Goal: Task Accomplishment & Management: Use online tool/utility

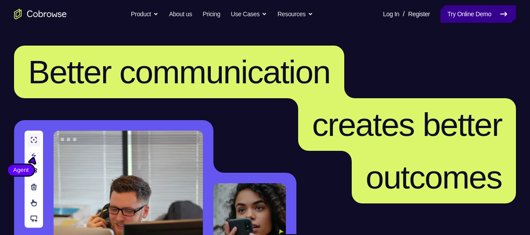
click at [485, 17] on link "Try Online Demo" at bounding box center [477, 14] width 75 height 18
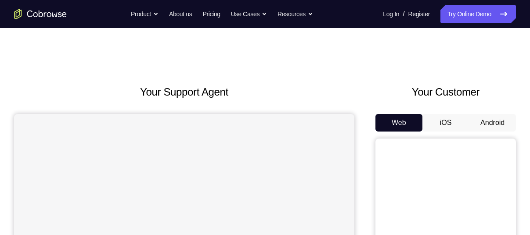
click at [484, 119] on button "Android" at bounding box center [492, 123] width 47 height 18
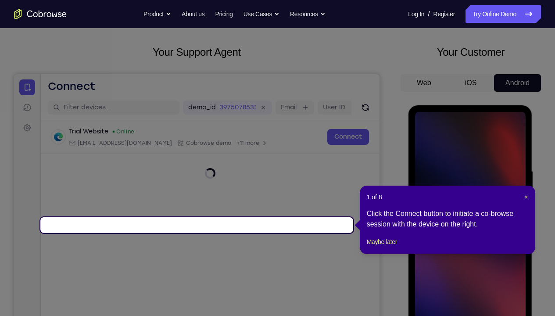
click at [524, 192] on div "1 of 8 × Click the Connect button to initiate a co-browse session with the devi…" at bounding box center [448, 220] width 176 height 68
click at [523, 197] on header "1 of 8 ×" at bounding box center [447, 197] width 161 height 9
click at [526, 199] on span "×" at bounding box center [526, 196] width 4 height 7
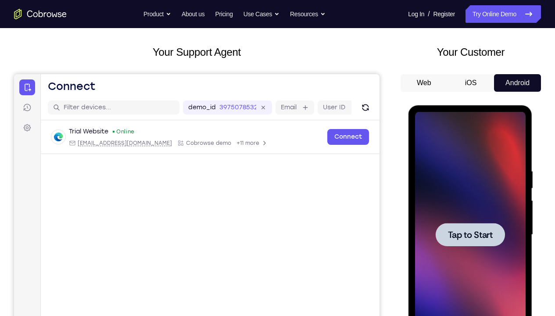
click at [473, 230] on span "Tap to Start" at bounding box center [470, 234] width 45 height 9
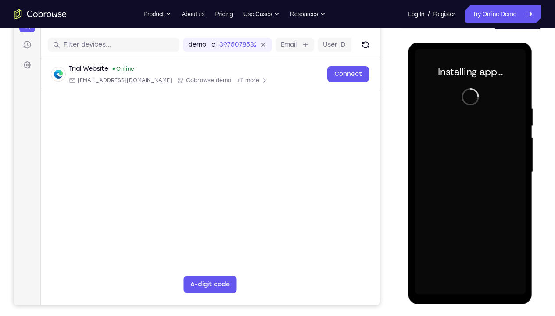
scroll to position [105, 0]
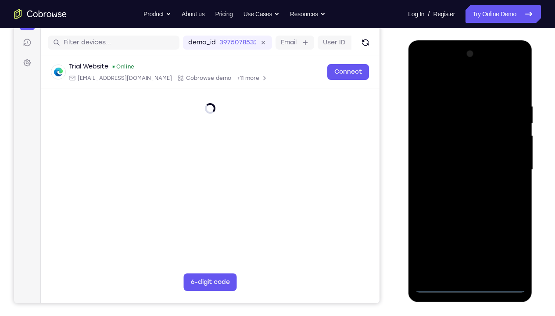
click at [472, 235] on div at bounding box center [470, 170] width 111 height 246
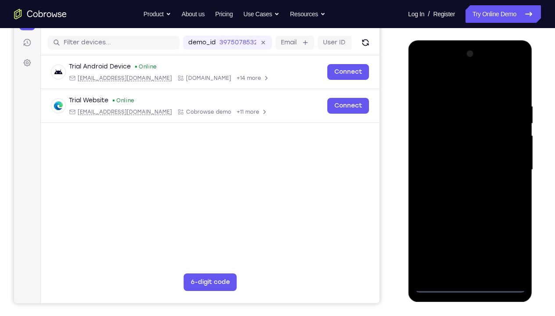
click at [467, 235] on div at bounding box center [470, 170] width 111 height 246
click at [509, 235] on div at bounding box center [470, 170] width 111 height 246
click at [446, 84] on div at bounding box center [470, 170] width 111 height 246
click at [506, 166] on div at bounding box center [470, 170] width 111 height 246
click at [463, 186] on div at bounding box center [470, 170] width 111 height 246
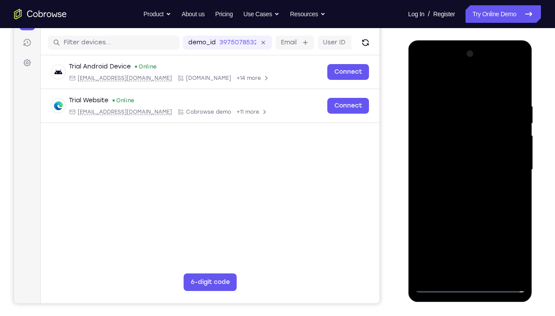
click at [467, 149] on div at bounding box center [470, 170] width 111 height 246
click at [452, 162] on div at bounding box center [470, 170] width 111 height 246
click at [459, 185] on div at bounding box center [470, 170] width 111 height 246
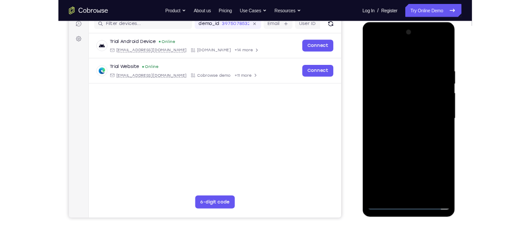
scroll to position [116, 0]
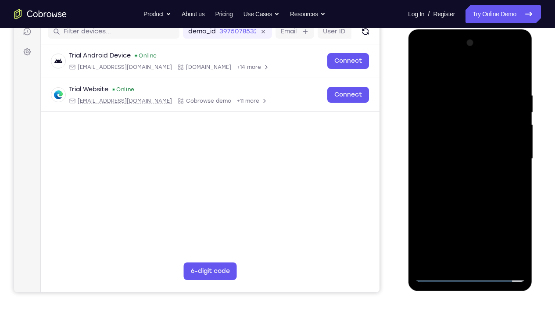
click at [469, 139] on div at bounding box center [470, 159] width 111 height 246
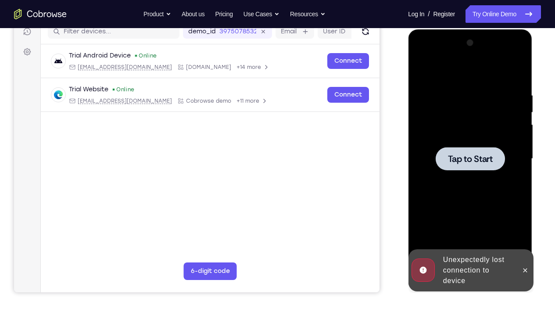
click at [479, 175] on div at bounding box center [470, 159] width 111 height 246
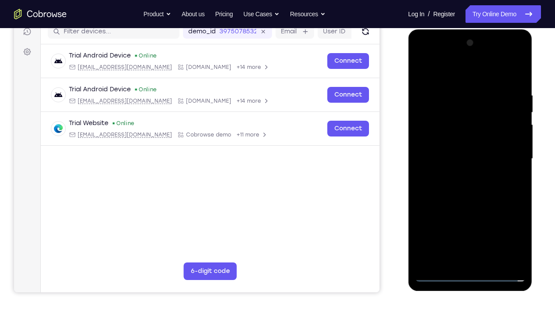
click at [473, 235] on div at bounding box center [470, 159] width 111 height 246
click at [509, 235] on div at bounding box center [470, 159] width 111 height 246
click at [439, 74] on div at bounding box center [470, 159] width 111 height 246
click at [504, 149] on div at bounding box center [470, 159] width 111 height 246
click at [458, 173] on div at bounding box center [470, 159] width 111 height 246
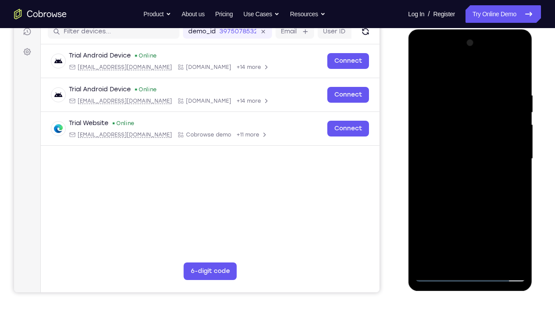
click at [451, 153] on div at bounding box center [470, 159] width 111 height 246
click at [452, 136] on div at bounding box center [470, 159] width 111 height 246
click at [459, 157] on div at bounding box center [470, 159] width 111 height 246
click at [460, 187] on div at bounding box center [470, 159] width 111 height 246
click at [463, 196] on div at bounding box center [470, 159] width 111 height 246
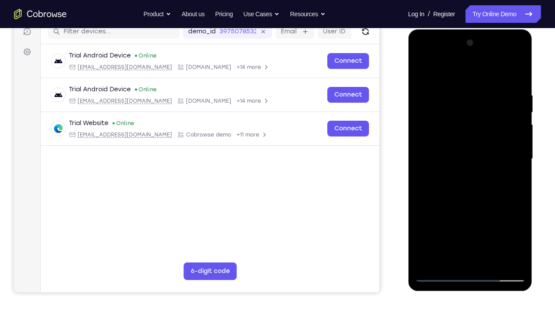
click at [492, 235] on div at bounding box center [470, 159] width 111 height 246
click at [473, 204] on div at bounding box center [470, 159] width 111 height 246
click at [466, 149] on div at bounding box center [470, 159] width 111 height 246
click at [454, 235] on div at bounding box center [470, 159] width 111 height 246
click at [449, 235] on div at bounding box center [470, 159] width 111 height 246
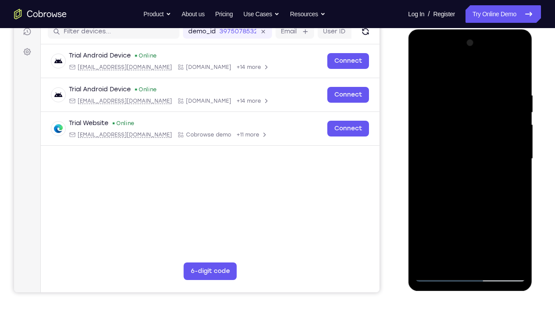
click at [469, 219] on div at bounding box center [470, 159] width 111 height 246
drag, startPoint x: 469, startPoint y: 219, endPoint x: 494, endPoint y: 129, distance: 93.8
click at [494, 129] on div at bounding box center [470, 159] width 111 height 246
click at [442, 124] on div at bounding box center [470, 159] width 111 height 246
click at [444, 203] on div at bounding box center [470, 159] width 111 height 246
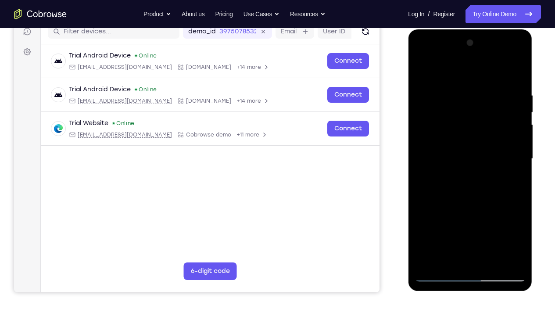
click at [460, 206] on div at bounding box center [470, 159] width 111 height 246
click at [512, 179] on div at bounding box center [470, 159] width 111 height 246
click at [423, 72] on div at bounding box center [470, 159] width 111 height 246
click at [456, 95] on div at bounding box center [470, 159] width 111 height 246
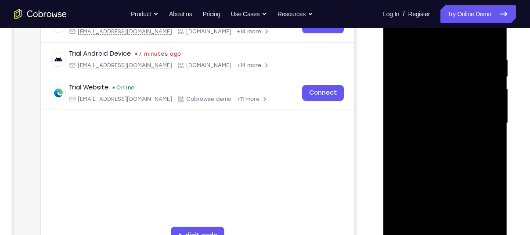
scroll to position [153, 0]
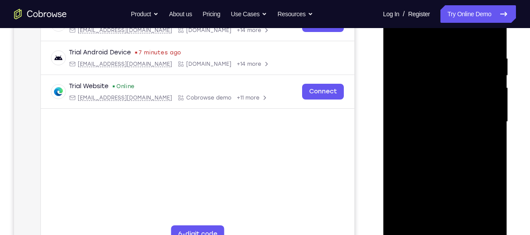
click at [469, 126] on div at bounding box center [444, 122] width 111 height 246
click at [485, 133] on div at bounding box center [444, 122] width 111 height 246
click at [408, 124] on div at bounding box center [444, 122] width 111 height 246
click at [485, 122] on div at bounding box center [444, 122] width 111 height 246
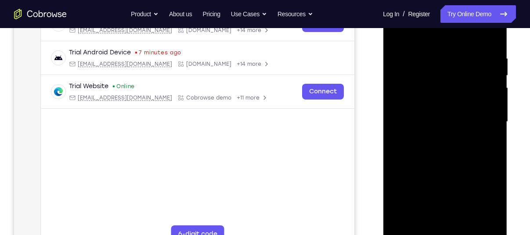
click at [485, 122] on div at bounding box center [444, 122] width 111 height 246
click at [490, 132] on div at bounding box center [444, 122] width 111 height 246
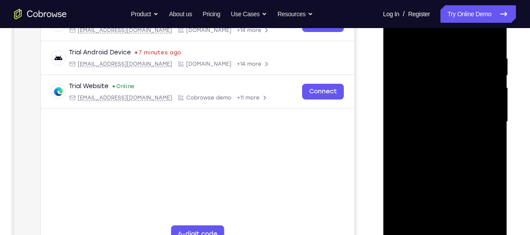
click at [490, 132] on div at bounding box center [444, 122] width 111 height 246
click at [485, 117] on div at bounding box center [444, 122] width 111 height 246
click at [488, 40] on div at bounding box center [444, 122] width 111 height 246
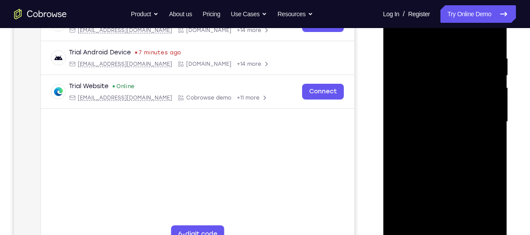
click at [400, 223] on div at bounding box center [444, 122] width 111 height 246
drag, startPoint x: 458, startPoint y: 112, endPoint x: 466, endPoint y: 209, distance: 97.3
click at [466, 209] on div at bounding box center [444, 122] width 111 height 246
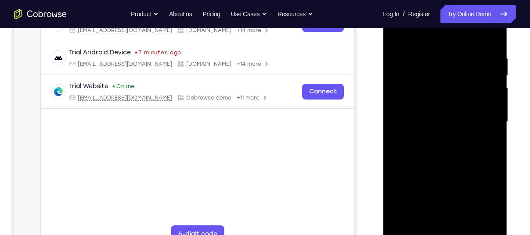
drag, startPoint x: 466, startPoint y: 135, endPoint x: 475, endPoint y: 172, distance: 38.9
click at [475, 172] on div at bounding box center [444, 122] width 111 height 246
click at [495, 151] on div at bounding box center [444, 122] width 111 height 246
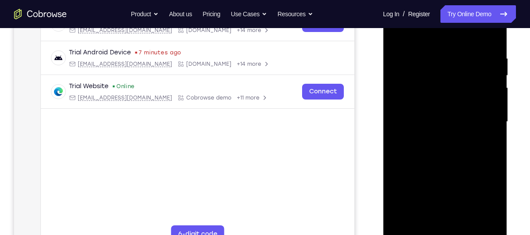
click at [493, 155] on div at bounding box center [444, 122] width 111 height 246
click at [425, 58] on div at bounding box center [444, 122] width 111 height 246
click at [487, 142] on div at bounding box center [444, 122] width 111 height 246
click at [404, 176] on div at bounding box center [444, 122] width 111 height 246
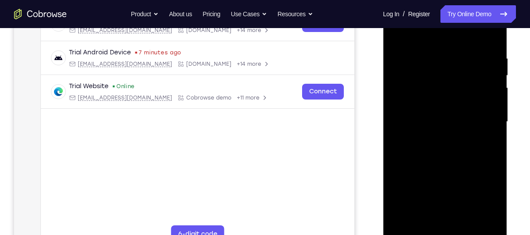
click at [408, 167] on div at bounding box center [444, 122] width 111 height 246
click at [404, 225] on div at bounding box center [444, 122] width 111 height 246
drag, startPoint x: 445, startPoint y: 126, endPoint x: 491, endPoint y: 246, distance: 128.2
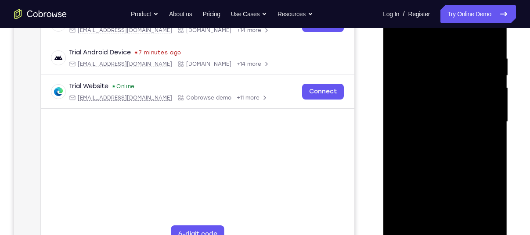
click at [491, 235] on div at bounding box center [445, 124] width 124 height 262
click at [431, 59] on div at bounding box center [444, 122] width 111 height 246
click at [487, 118] on div at bounding box center [444, 122] width 111 height 246
click at [484, 143] on div at bounding box center [444, 122] width 111 height 246
click at [394, 130] on div at bounding box center [444, 122] width 111 height 246
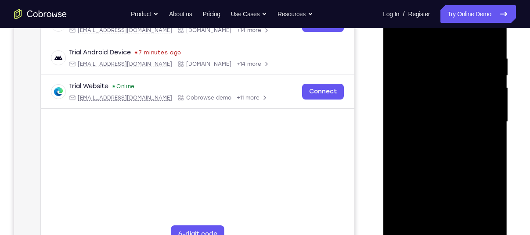
click at [414, 62] on div at bounding box center [444, 122] width 111 height 246
click at [420, 49] on div at bounding box center [444, 122] width 111 height 246
click at [401, 222] on div at bounding box center [444, 122] width 111 height 246
click at [492, 163] on div at bounding box center [444, 122] width 111 height 246
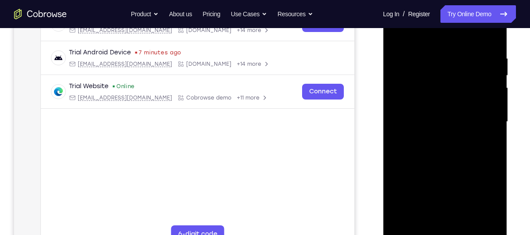
click at [492, 163] on div at bounding box center [444, 122] width 111 height 246
drag, startPoint x: 469, startPoint y: 118, endPoint x: 491, endPoint y: 206, distance: 90.8
click at [491, 206] on div at bounding box center [444, 122] width 111 height 246
click at [431, 50] on div at bounding box center [444, 122] width 111 height 246
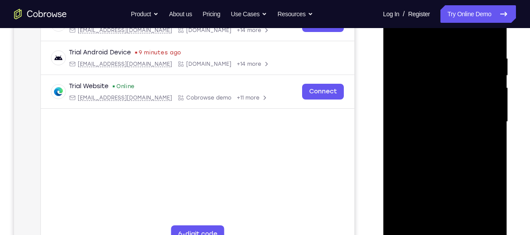
click at [489, 120] on div at bounding box center [444, 122] width 111 height 246
click at [483, 123] on div at bounding box center [444, 122] width 111 height 246
click at [410, 126] on div at bounding box center [444, 122] width 111 height 246
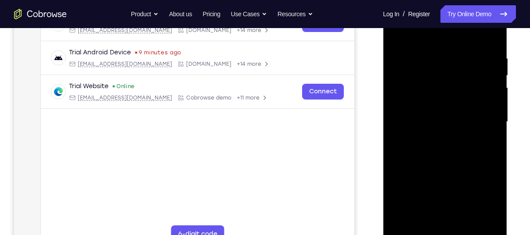
click at [410, 126] on div at bounding box center [444, 122] width 111 height 246
click at [479, 222] on div at bounding box center [444, 122] width 111 height 246
click at [483, 165] on div at bounding box center [444, 122] width 111 height 246
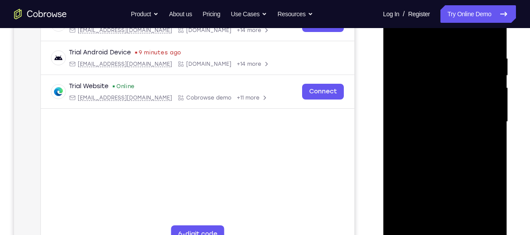
click at [483, 165] on div at bounding box center [444, 122] width 111 height 246
click at [480, 104] on div at bounding box center [444, 122] width 111 height 246
click at [491, 37] on div at bounding box center [444, 122] width 111 height 246
drag, startPoint x: 440, startPoint y: 114, endPoint x: 475, endPoint y: 250, distance: 140.5
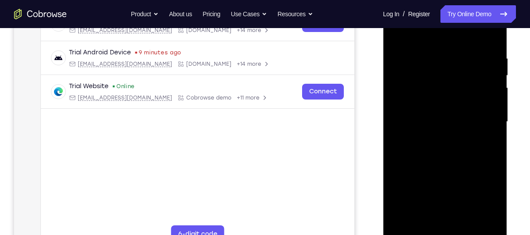
click at [475, 235] on div at bounding box center [445, 124] width 124 height 262
click at [492, 226] on div at bounding box center [444, 122] width 111 height 246
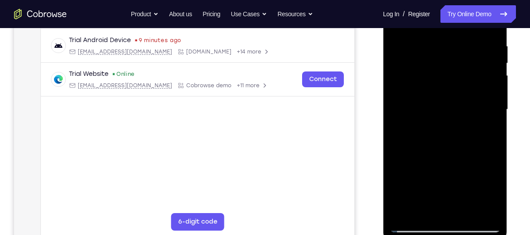
scroll to position [166, 0]
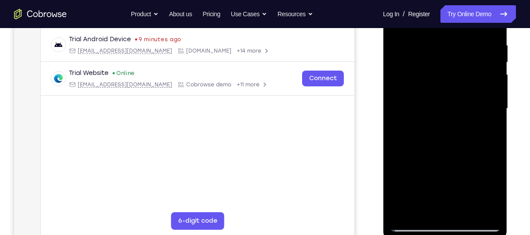
click at [461, 211] on div at bounding box center [444, 109] width 111 height 246
click at [412, 226] on div at bounding box center [444, 109] width 111 height 246
click at [462, 209] on div at bounding box center [444, 109] width 111 height 246
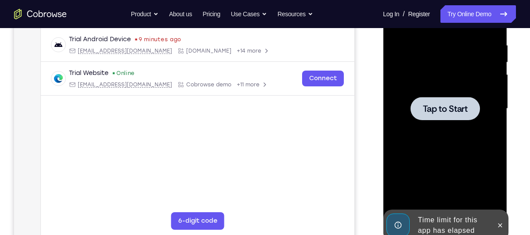
click at [470, 115] on div at bounding box center [444, 108] width 69 height 23
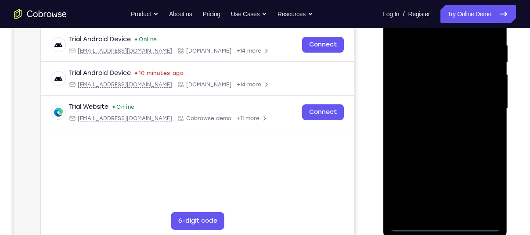
click at [444, 225] on div at bounding box center [444, 109] width 111 height 246
click at [482, 183] on div at bounding box center [444, 109] width 111 height 246
click at [447, 224] on div at bounding box center [444, 109] width 111 height 246
click at [479, 189] on div at bounding box center [444, 109] width 111 height 246
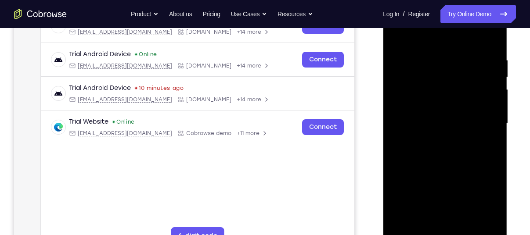
scroll to position [149, 0]
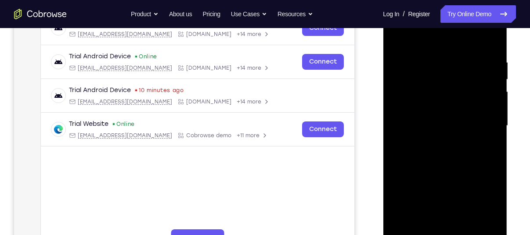
click at [415, 38] on div at bounding box center [444, 126] width 111 height 246
click at [479, 122] on div at bounding box center [444, 126] width 111 height 246
click at [438, 141] on div at bounding box center [444, 126] width 111 height 246
click at [440, 120] on div at bounding box center [444, 126] width 111 height 246
click at [441, 104] on div at bounding box center [444, 126] width 111 height 246
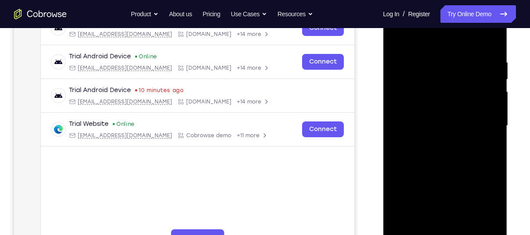
click at [435, 124] on div at bounding box center [444, 126] width 111 height 246
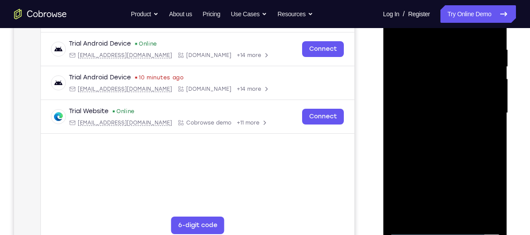
scroll to position [162, 0]
click at [459, 142] on div at bounding box center [444, 113] width 111 height 246
click at [437, 154] on div at bounding box center [444, 113] width 111 height 246
click at [493, 215] on div at bounding box center [444, 113] width 111 height 246
click at [450, 151] on div at bounding box center [444, 113] width 111 height 246
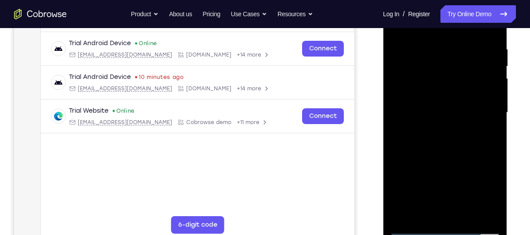
click at [493, 219] on div at bounding box center [444, 113] width 111 height 246
click at [430, 49] on div at bounding box center [444, 113] width 111 height 246
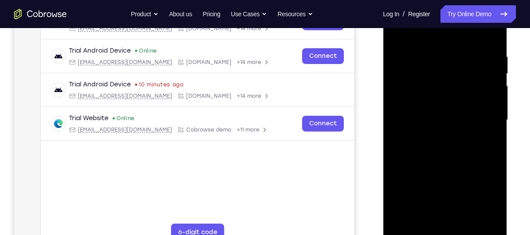
scroll to position [151, 0]
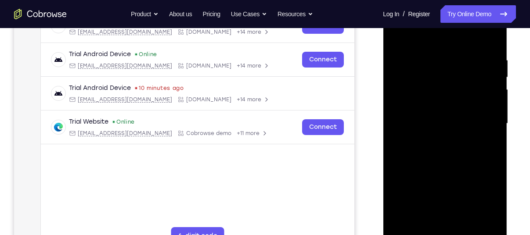
click at [488, 40] on div at bounding box center [444, 124] width 111 height 246
click at [462, 226] on div at bounding box center [444, 124] width 111 height 246
click at [447, 166] on div at bounding box center [444, 124] width 111 height 246
drag, startPoint x: 447, startPoint y: 172, endPoint x: 453, endPoint y: 124, distance: 48.2
drag, startPoint x: 70, startPoint y: 130, endPoint x: 525, endPoint y: 154, distance: 455.2
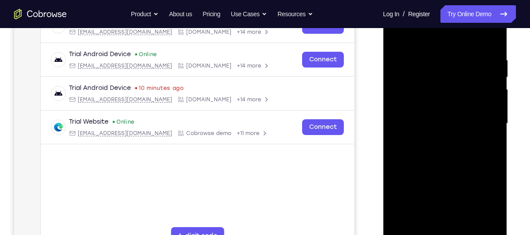
click at [525, 154] on div "Your Support Agent Your Customer Web iOS Android Next Steps We’d be happy to gi…" at bounding box center [265, 166] width 530 height 579
drag, startPoint x: 455, startPoint y: 189, endPoint x: 470, endPoint y: 125, distance: 65.3
drag, startPoint x: 87, startPoint y: 131, endPoint x: 520, endPoint y: 165, distance: 433.5
click at [520, 165] on div "Your Support Agent Your Customer Web iOS Android Next Steps We’d be happy to gi…" at bounding box center [265, 166] width 530 height 579
drag, startPoint x: 455, startPoint y: 191, endPoint x: 476, endPoint y: 122, distance: 71.9
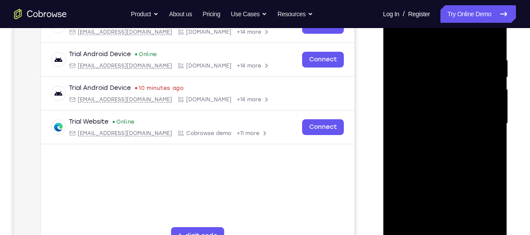
drag, startPoint x: 93, startPoint y: 128, endPoint x: 512, endPoint y: 165, distance: 419.7
click at [512, 165] on div at bounding box center [445, 123] width 140 height 270
drag, startPoint x: 462, startPoint y: 191, endPoint x: 463, endPoint y: 242, distance: 50.9
drag, startPoint x: 80, startPoint y: 248, endPoint x: 365, endPoint y: 197, distance: 289.3
click at [365, 197] on div "Your Support Agent Your Customer Web iOS Android" at bounding box center [265, 95] width 502 height 324
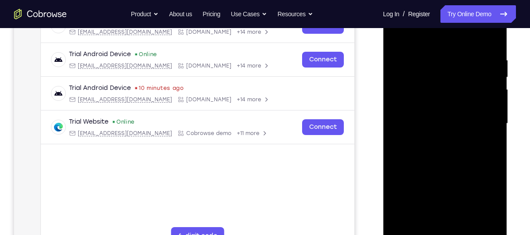
drag, startPoint x: 434, startPoint y: 171, endPoint x: 431, endPoint y: 225, distance: 54.5
click at [431, 225] on div at bounding box center [444, 124] width 111 height 246
drag, startPoint x: 460, startPoint y: 142, endPoint x: 461, endPoint y: 201, distance: 58.4
click at [461, 201] on div at bounding box center [444, 124] width 111 height 246
drag, startPoint x: 456, startPoint y: 133, endPoint x: 459, endPoint y: 183, distance: 50.1
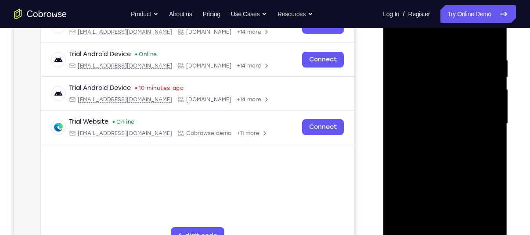
click at [459, 183] on div at bounding box center [444, 124] width 111 height 246
click at [448, 46] on div at bounding box center [444, 124] width 111 height 246
drag, startPoint x: 462, startPoint y: 116, endPoint x: 462, endPoint y: 85, distance: 31.6
click at [462, 85] on div at bounding box center [444, 124] width 111 height 246
drag, startPoint x: 459, startPoint y: 117, endPoint x: 466, endPoint y: 45, distance: 72.3
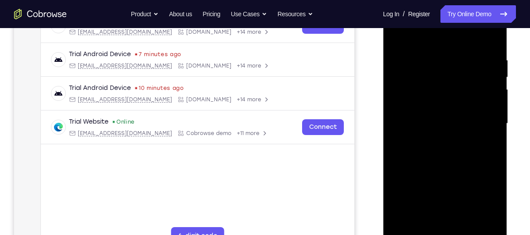
drag, startPoint x: 84, startPoint y: 50, endPoint x: 511, endPoint y: 67, distance: 427.2
click at [511, 67] on div at bounding box center [445, 123] width 140 height 270
click at [398, 45] on div at bounding box center [444, 124] width 111 height 246
click at [398, 34] on div at bounding box center [444, 124] width 111 height 246
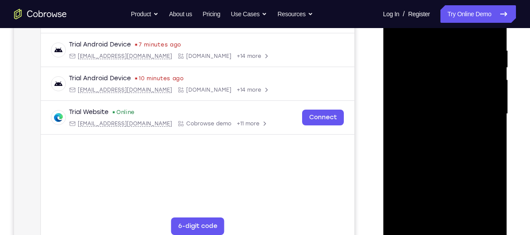
scroll to position [165, 0]
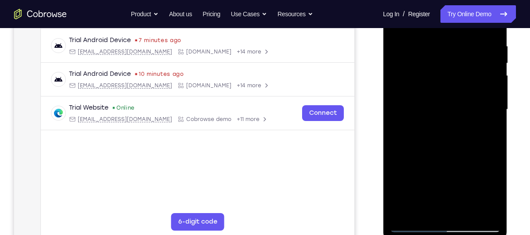
click at [427, 213] on div at bounding box center [444, 110] width 111 height 246
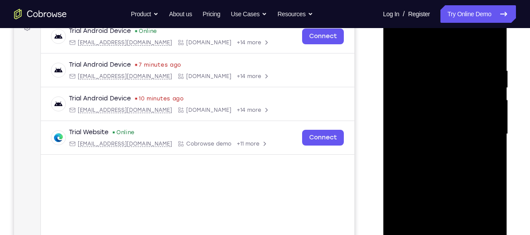
scroll to position [140, 0]
click at [445, 47] on div at bounding box center [444, 135] width 111 height 246
click at [446, 78] on div at bounding box center [444, 135] width 111 height 246
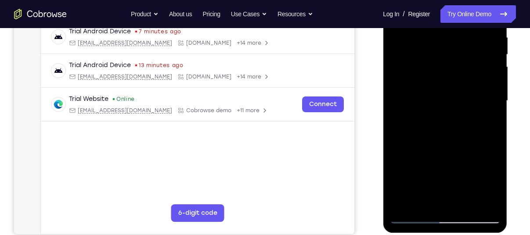
click at [422, 206] on div at bounding box center [444, 101] width 111 height 246
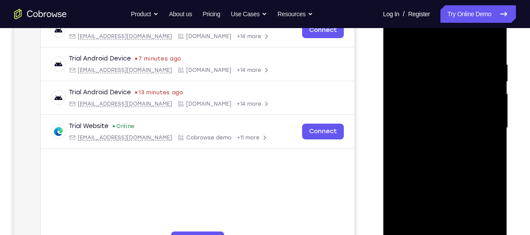
click at [451, 39] on div at bounding box center [444, 128] width 111 height 246
click at [476, 40] on div at bounding box center [444, 128] width 111 height 246
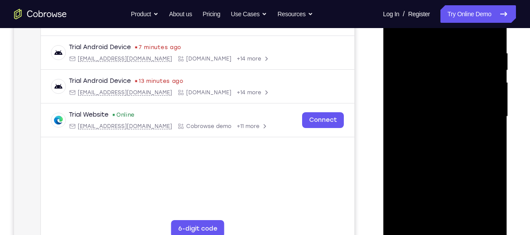
click at [408, 142] on div at bounding box center [444, 117] width 111 height 246
drag, startPoint x: 448, startPoint y: 101, endPoint x: 464, endPoint y: 154, distance: 55.6
click at [464, 154] on div at bounding box center [444, 117] width 111 height 246
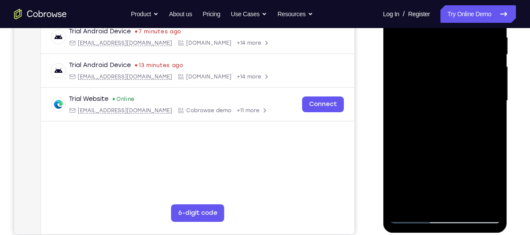
scroll to position [174, 0]
click at [466, 203] on div at bounding box center [444, 101] width 111 height 246
drag, startPoint x: 474, startPoint y: 156, endPoint x: 477, endPoint y: 137, distance: 18.6
click at [477, 137] on div at bounding box center [444, 101] width 111 height 246
click at [457, 149] on div at bounding box center [444, 101] width 111 height 246
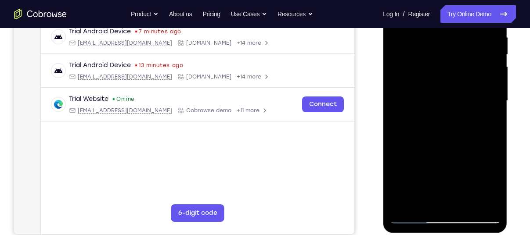
scroll to position [171, 0]
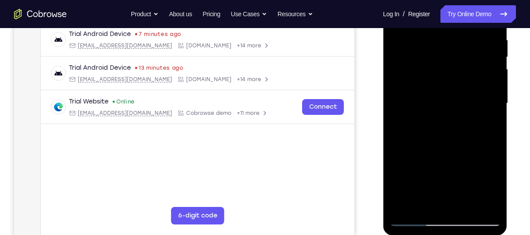
click at [414, 218] on div at bounding box center [444, 104] width 111 height 246
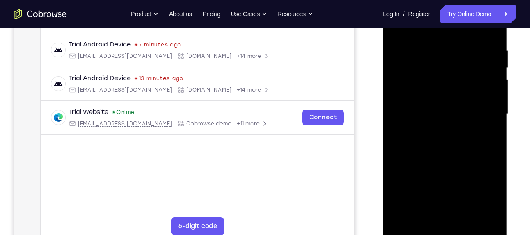
drag, startPoint x: 463, startPoint y: 114, endPoint x: 462, endPoint y: 198, distance: 84.2
click at [462, 198] on div at bounding box center [444, 114] width 111 height 246
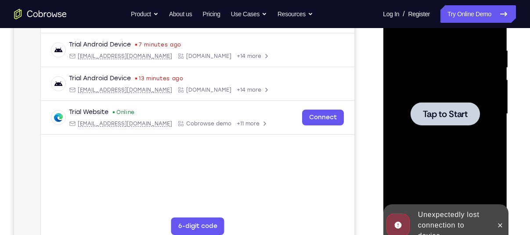
click at [453, 110] on span "Tap to Start" at bounding box center [444, 114] width 45 height 9
